Goal: Information Seeking & Learning: Learn about a topic

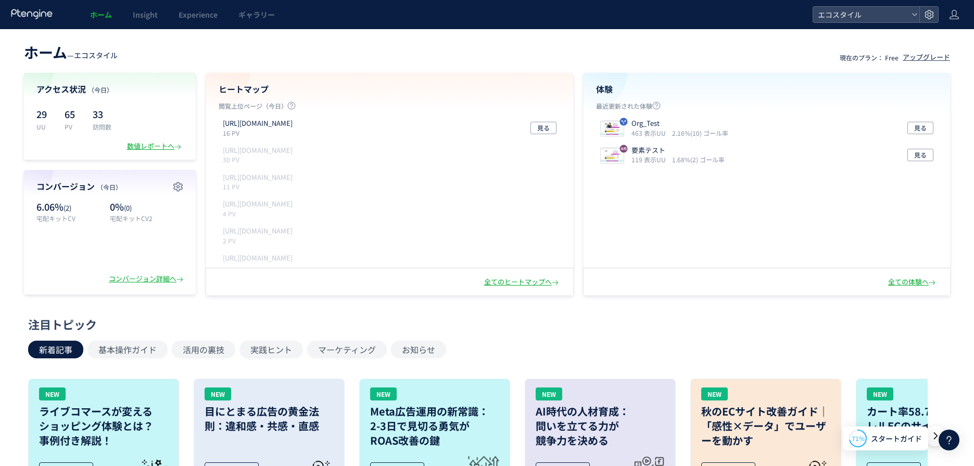
click at [149, 26] on body "ホーム Insight Experience ギャラリー エコスタイル ホーム — エコスタイル 現在のプラン： Free アップグレード アクセス状況 （[…" at bounding box center [487, 432] width 974 height 864
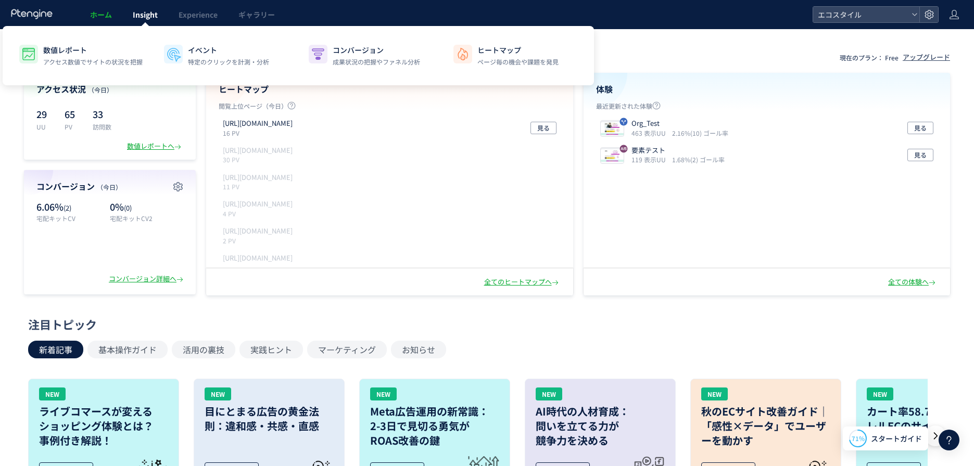
click at [150, 17] on span "Insight" at bounding box center [145, 14] width 25 height 10
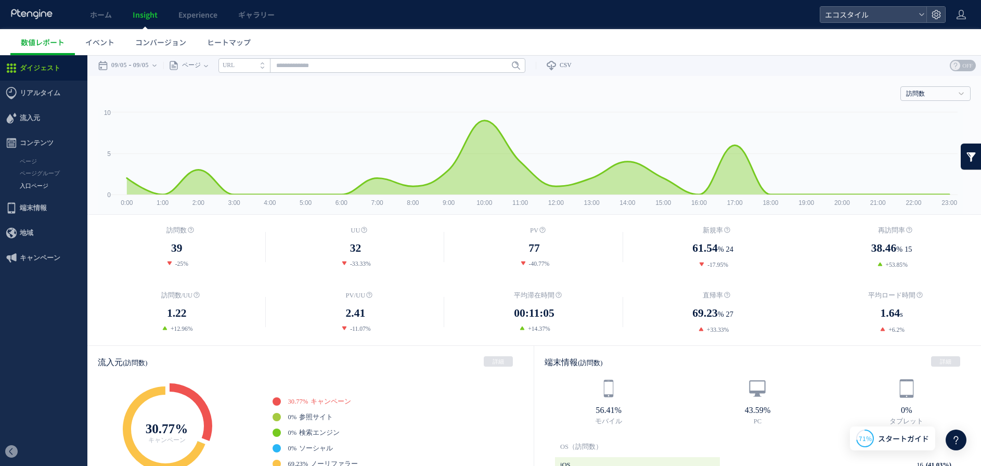
click at [22, 180] on link "入口ページ" at bounding box center [43, 186] width 87 height 12
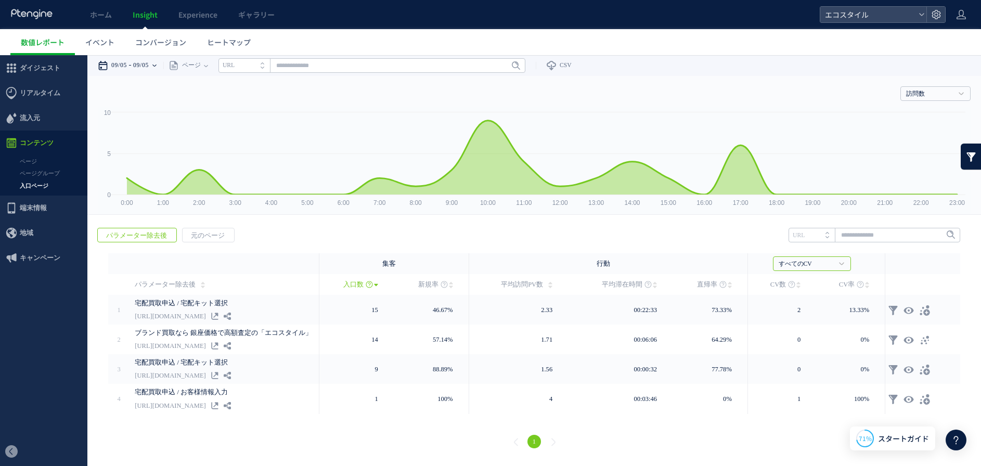
click at [149, 65] on time "09/05" at bounding box center [141, 65] width 16 height 21
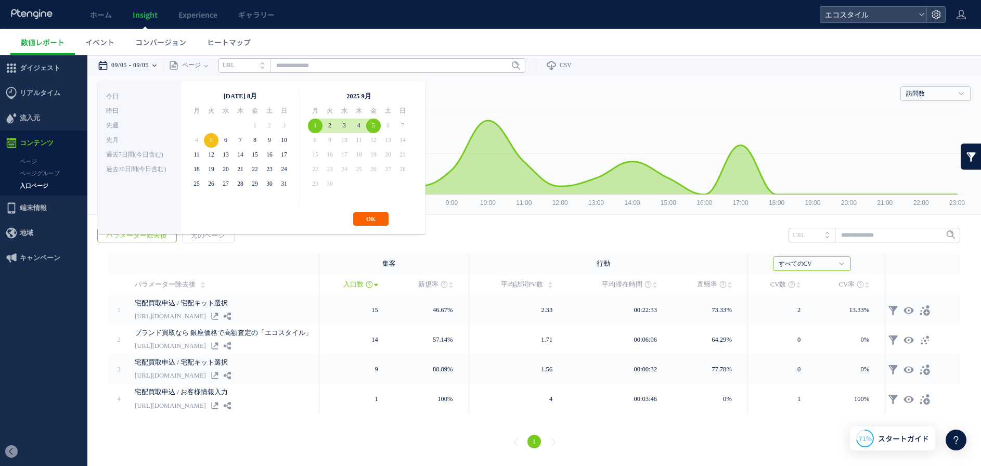
click at [382, 219] on button "OK" at bounding box center [370, 219] width 35 height 14
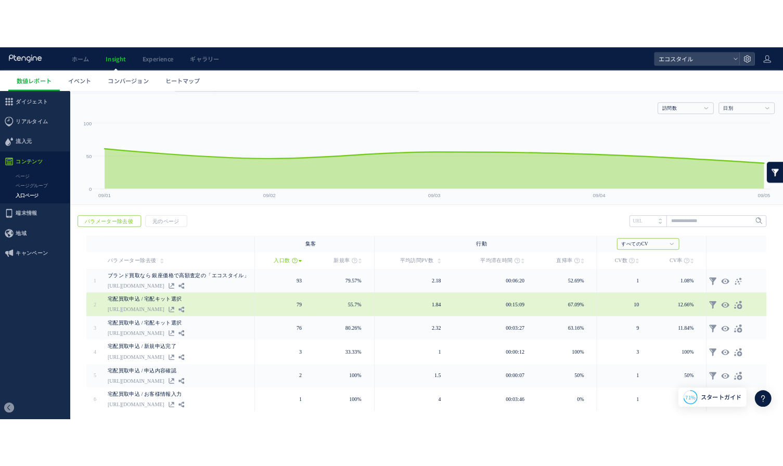
scroll to position [32, 0]
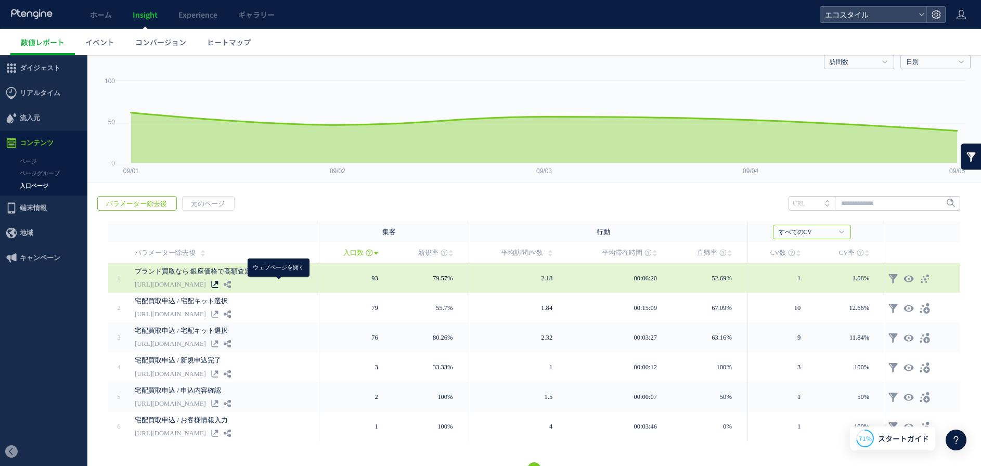
click at [219, 285] on icon at bounding box center [214, 284] width 7 height 7
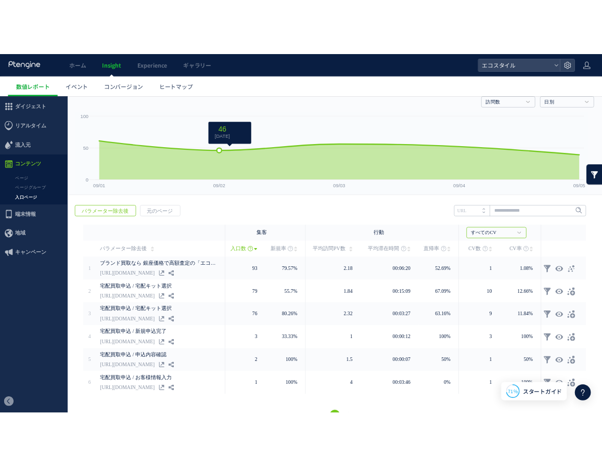
scroll to position [0, 0]
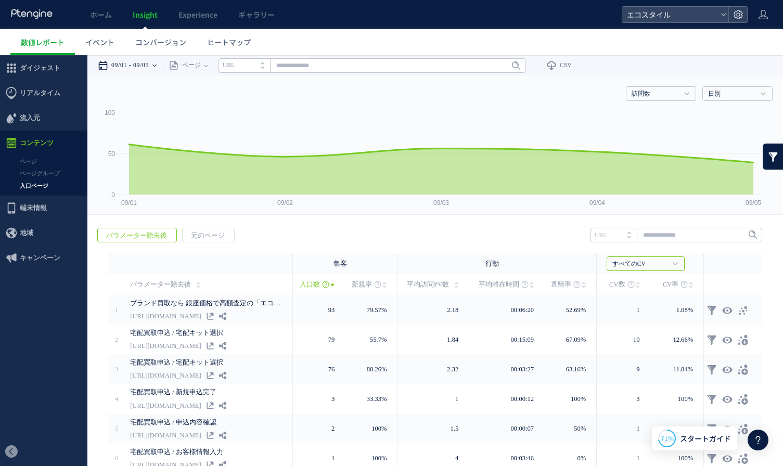
click at [139, 59] on time "09/05" at bounding box center [141, 65] width 16 height 21
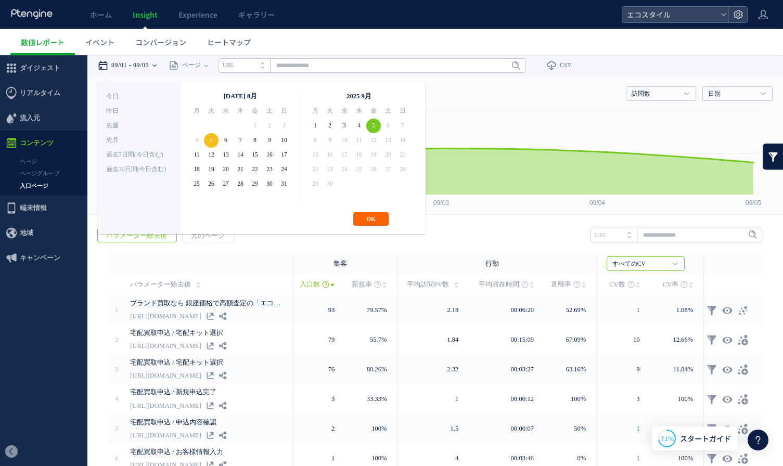
click at [372, 219] on button "OK" at bounding box center [370, 219] width 35 height 14
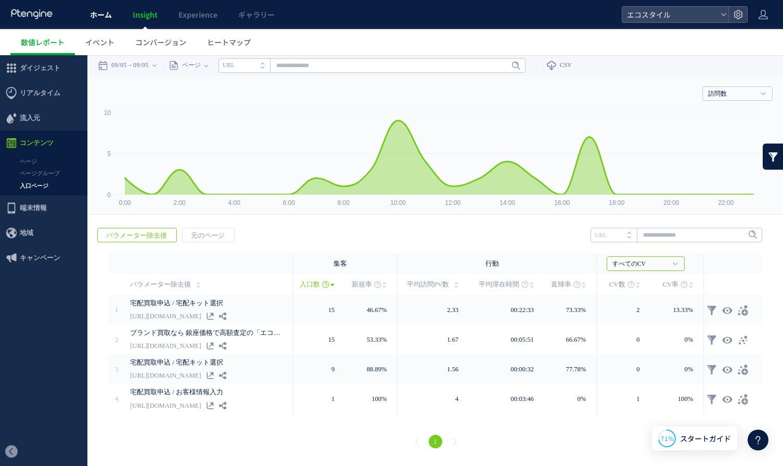
click at [94, 15] on span "ホーム" at bounding box center [101, 14] width 22 height 10
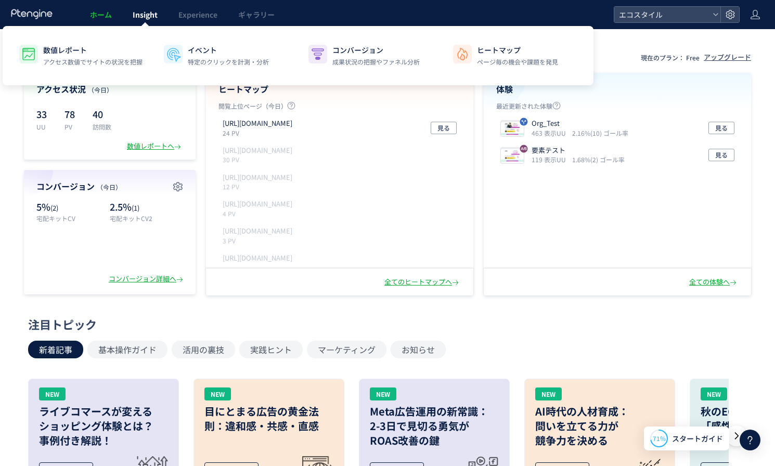
click at [149, 9] on span "Insight" at bounding box center [145, 14] width 25 height 10
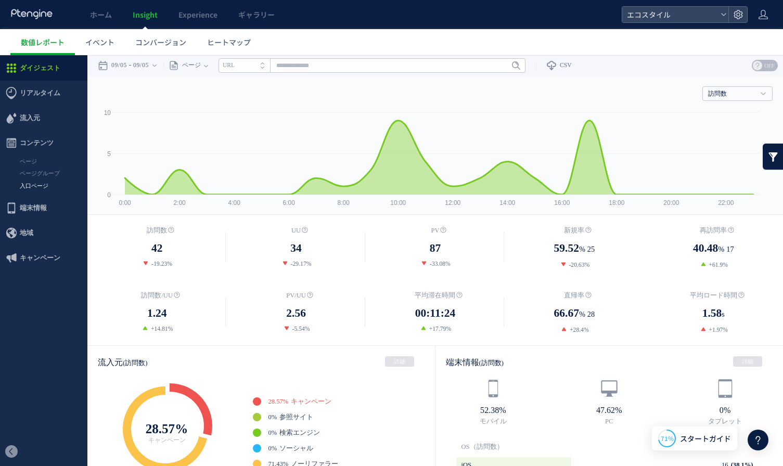
click at [36, 185] on link "入口ページ" at bounding box center [43, 186] width 87 height 12
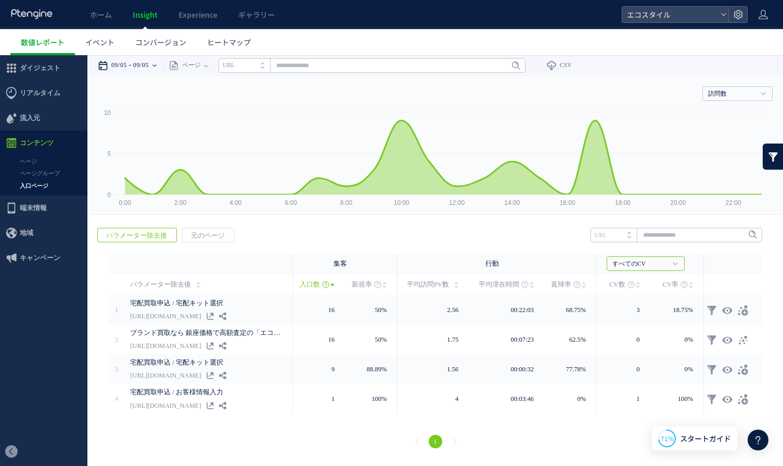
click at [136, 69] on div "09/05 09/05" at bounding box center [131, 65] width 66 height 21
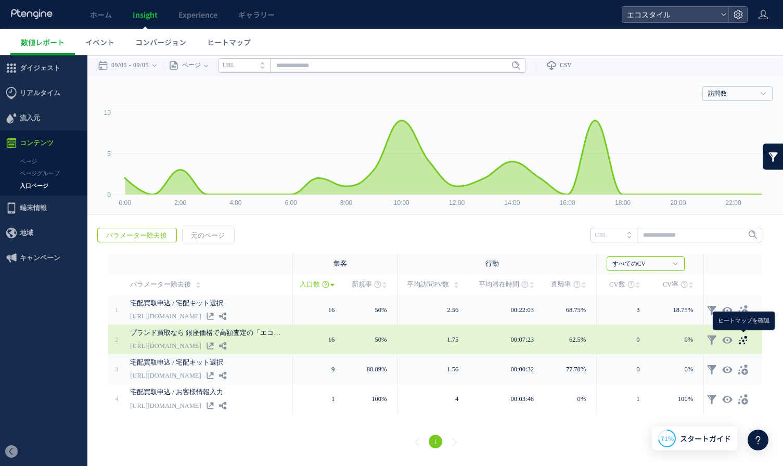
click at [741, 335] on icon at bounding box center [743, 340] width 10 height 10
